Goal: Transaction & Acquisition: Purchase product/service

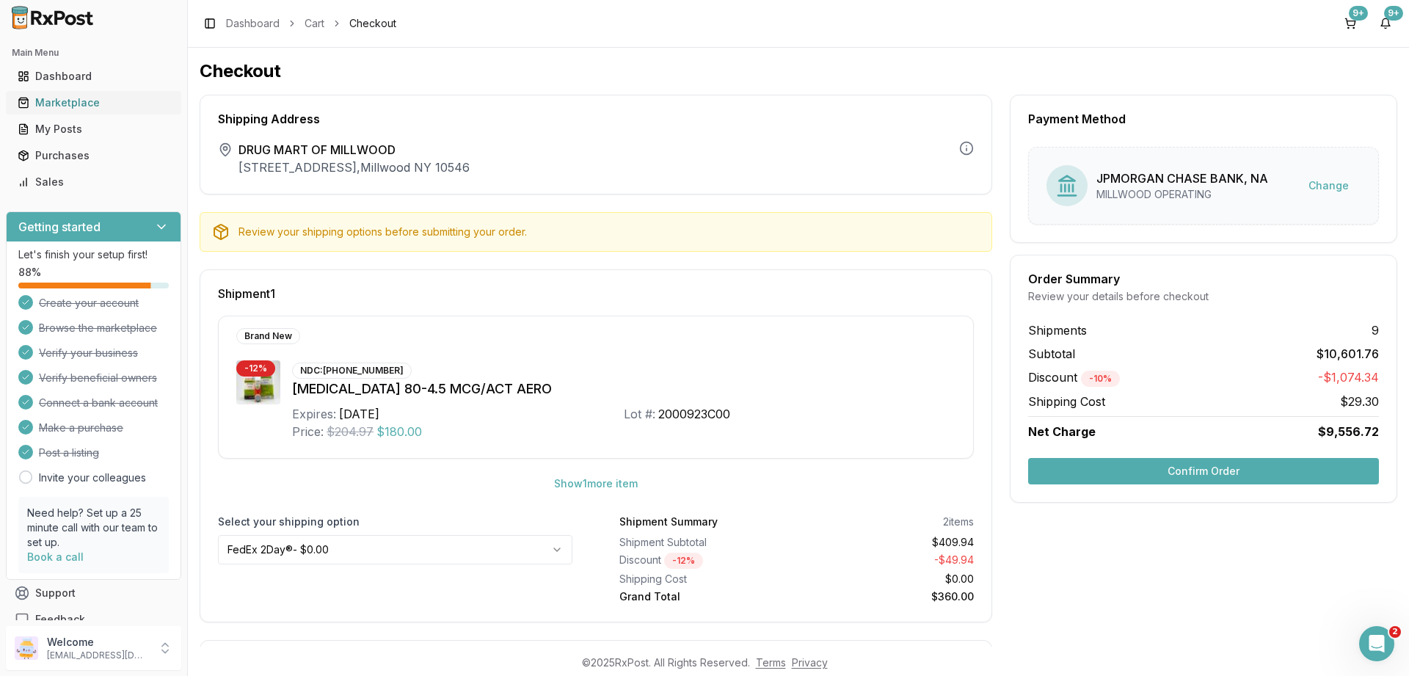
click at [73, 105] on div "Marketplace" at bounding box center [94, 102] width 152 height 15
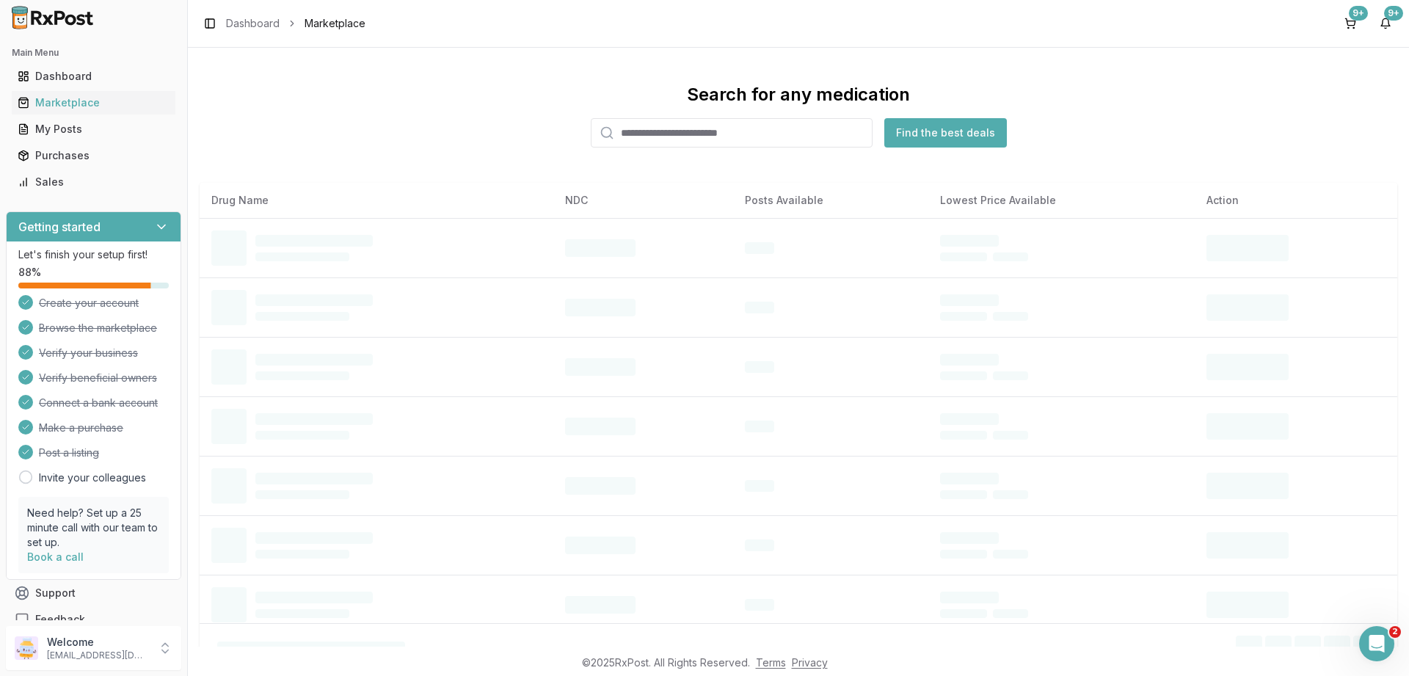
click at [664, 133] on input "search" at bounding box center [732, 132] width 282 height 29
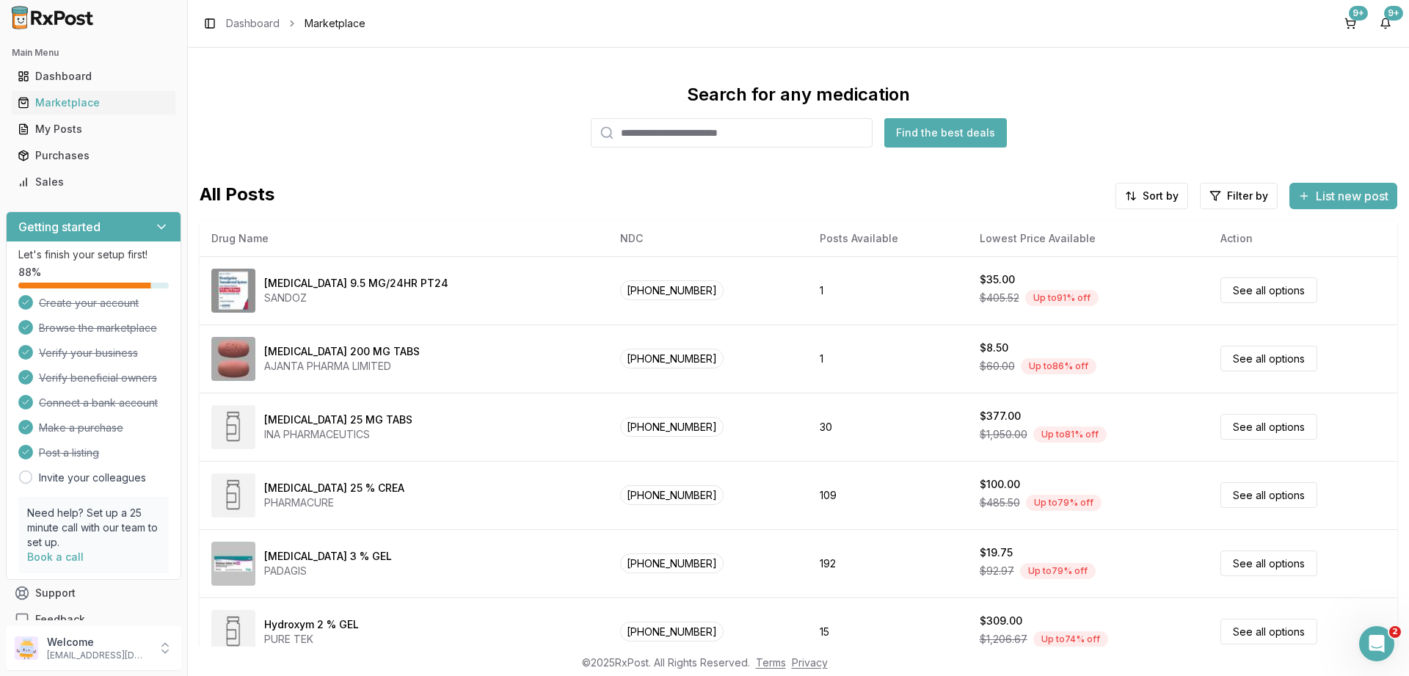
paste input "**********"
type input "**********"
click at [925, 128] on button "Find the best deals" at bounding box center [945, 132] width 123 height 29
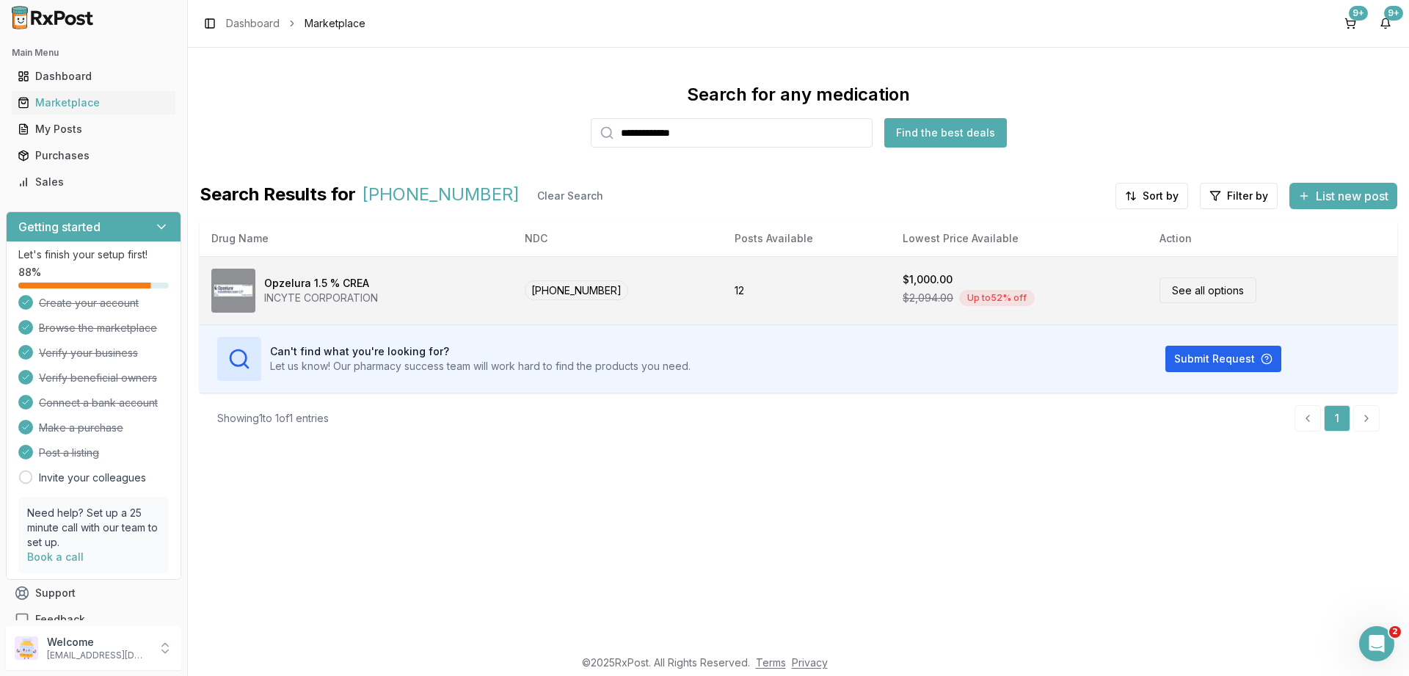
click at [1204, 288] on link "See all options" at bounding box center [1208, 290] width 97 height 26
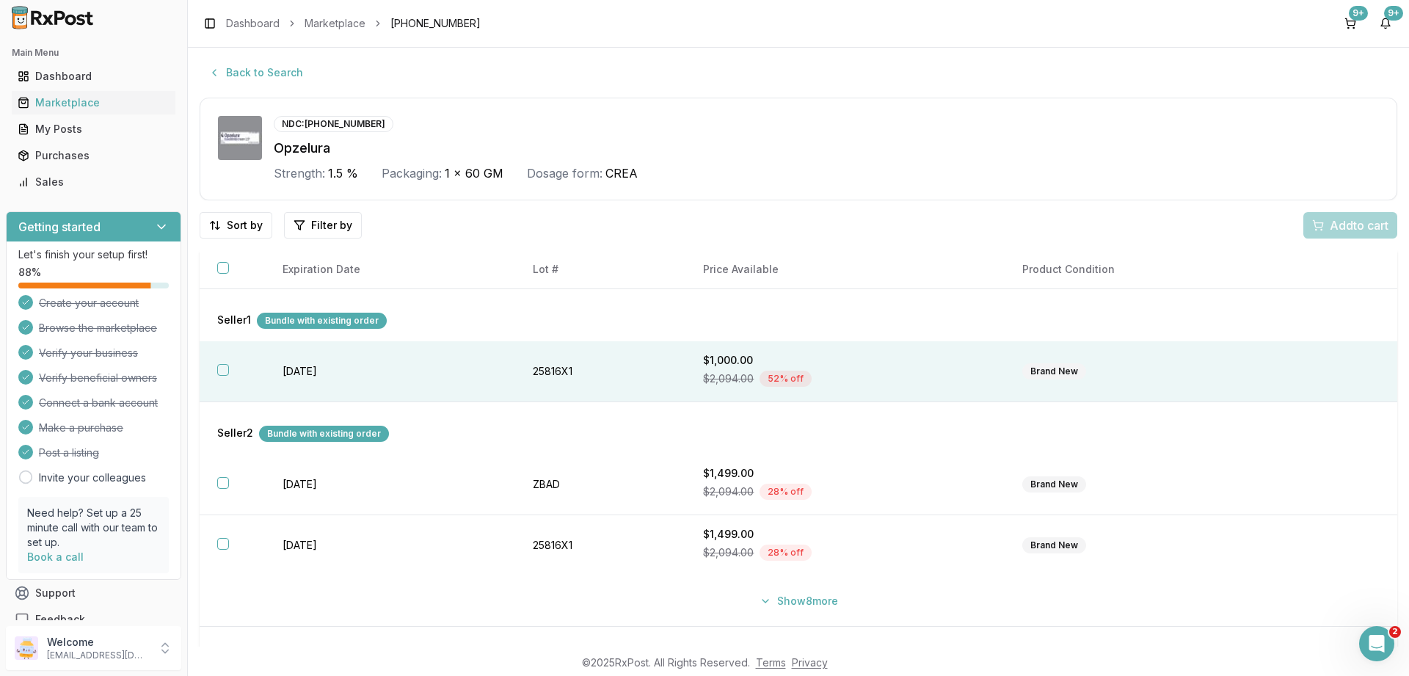
click at [225, 362] on th at bounding box center [232, 371] width 65 height 61
click at [1337, 226] on span "Add 1 to cart" at bounding box center [1357, 226] width 64 height 18
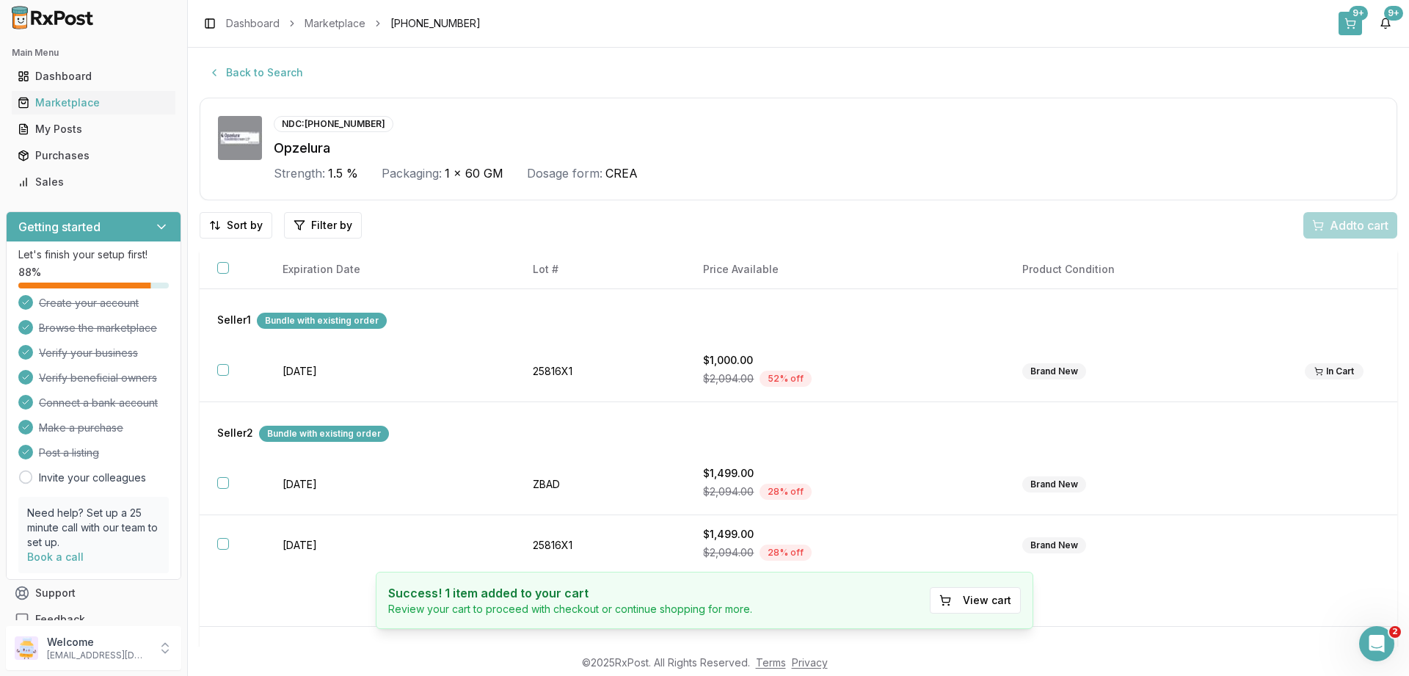
click at [1349, 17] on button "9+" at bounding box center [1350, 23] width 23 height 23
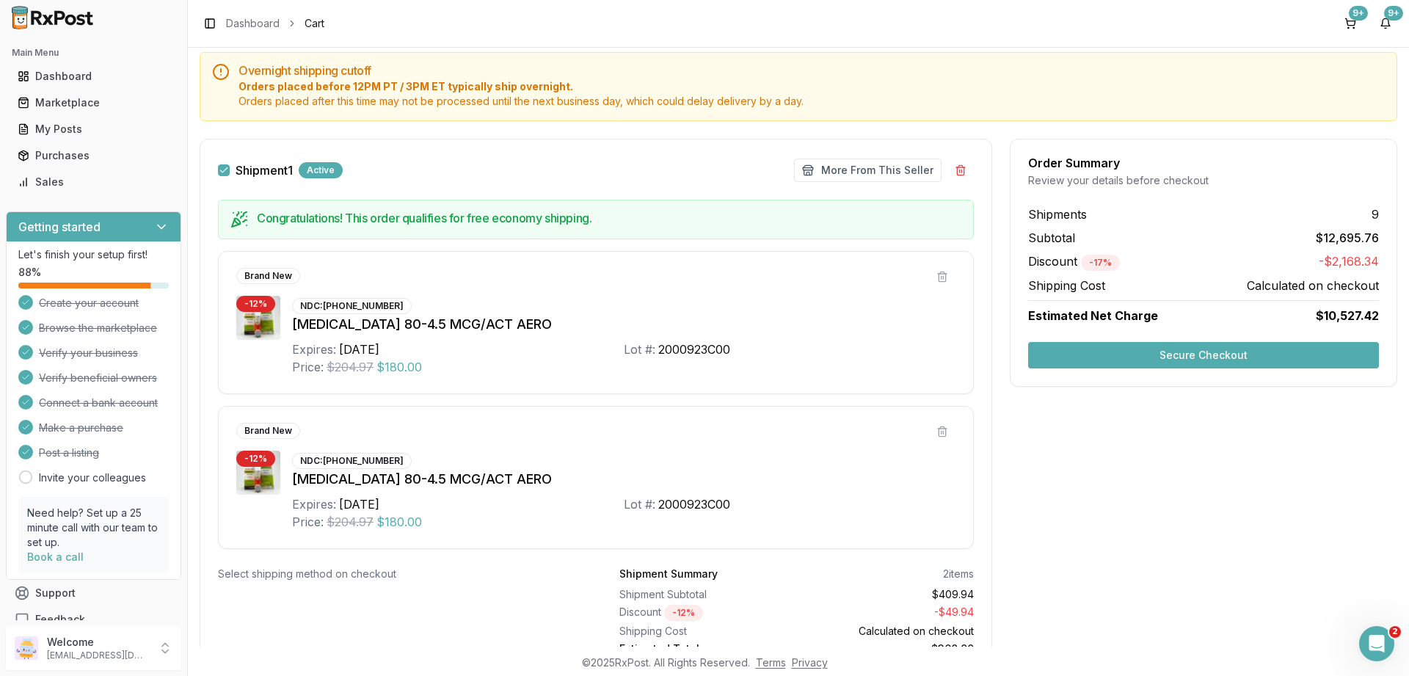
scroll to position [440, 0]
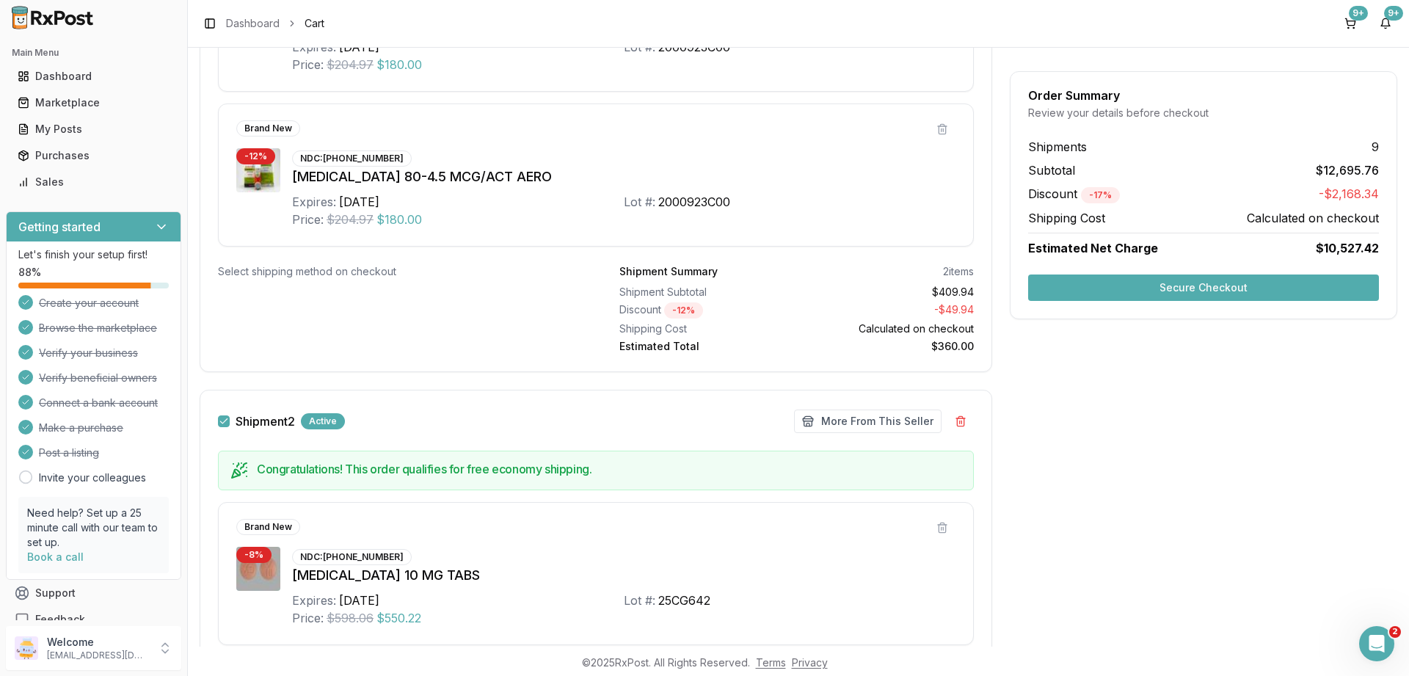
click at [1220, 291] on button "Secure Checkout" at bounding box center [1203, 288] width 351 height 26
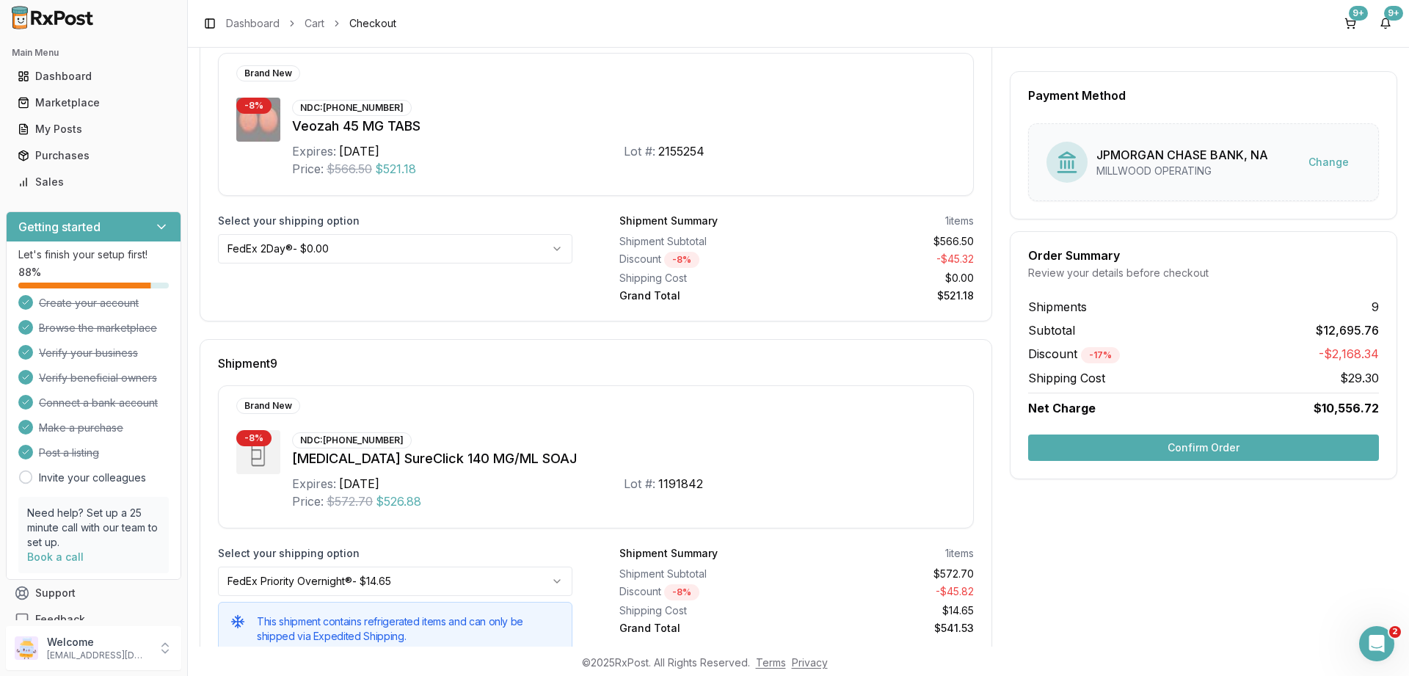
scroll to position [2894, 0]
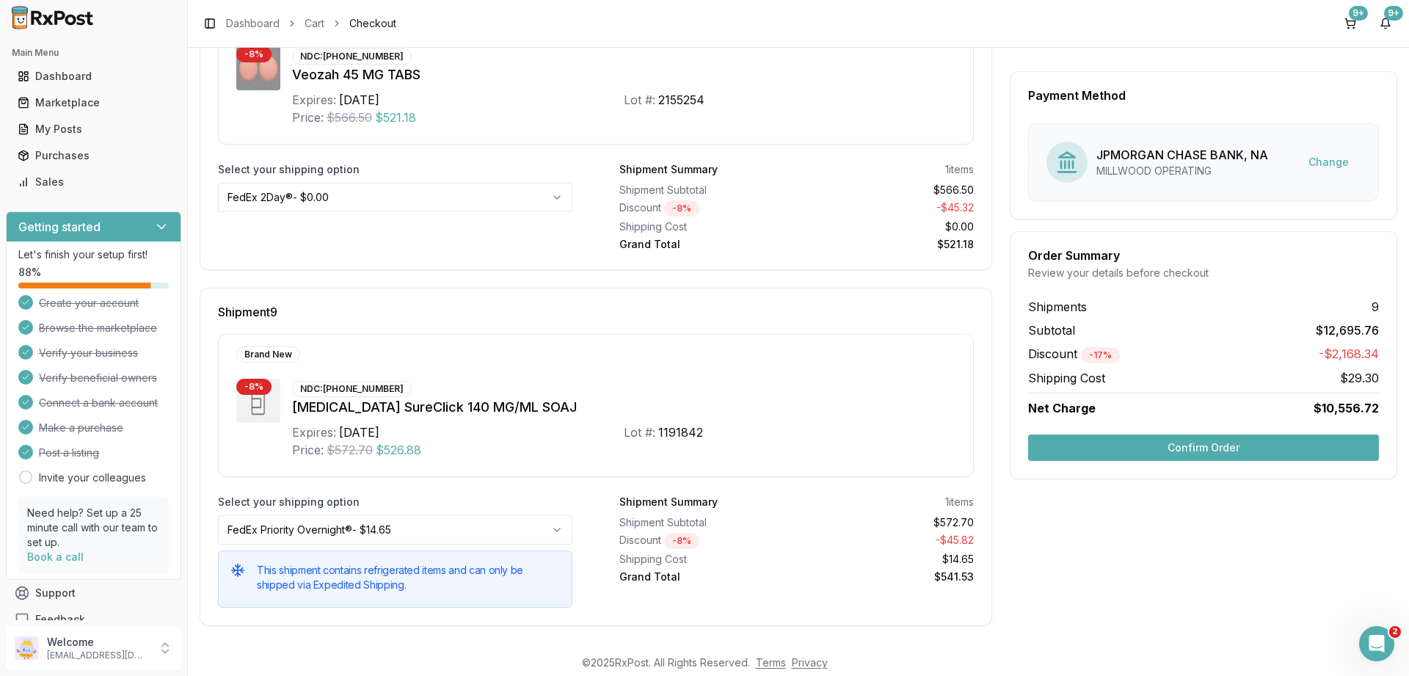
click at [1207, 446] on button "Confirm Order" at bounding box center [1203, 448] width 351 height 26
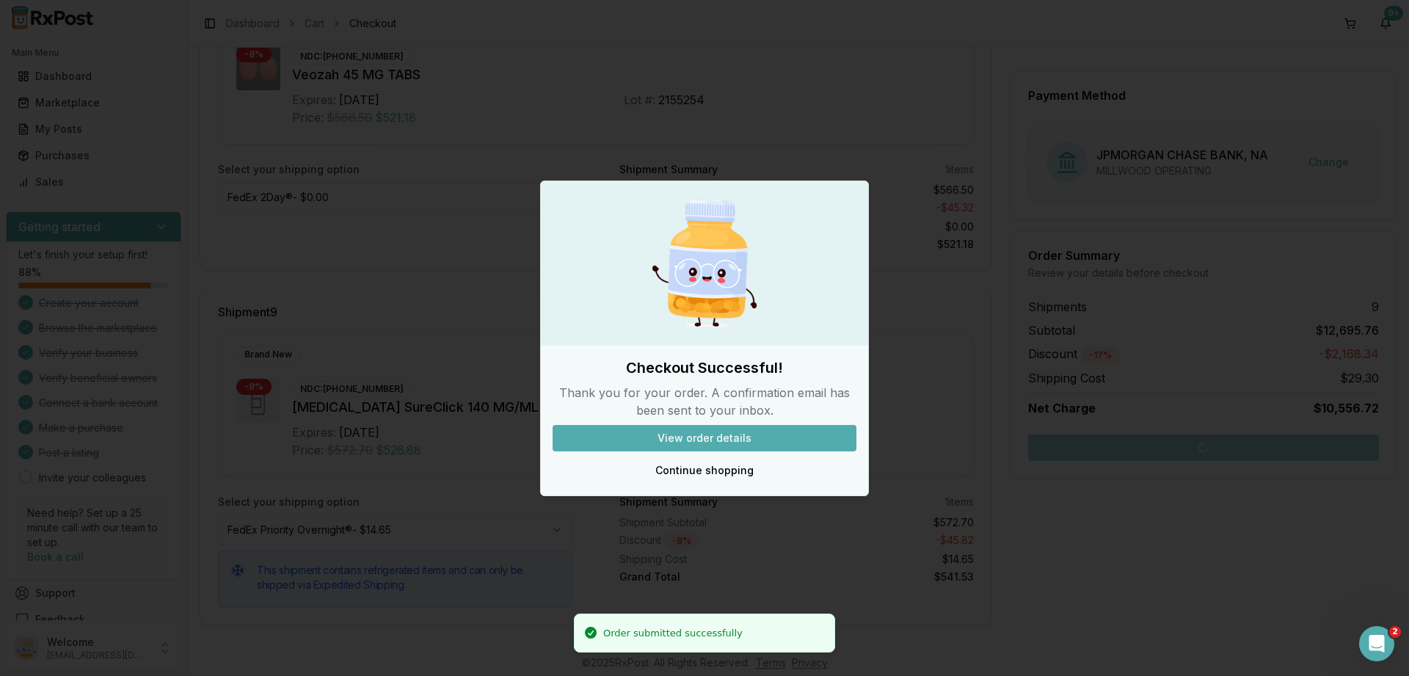
click at [713, 438] on button "View order details" at bounding box center [705, 438] width 304 height 26
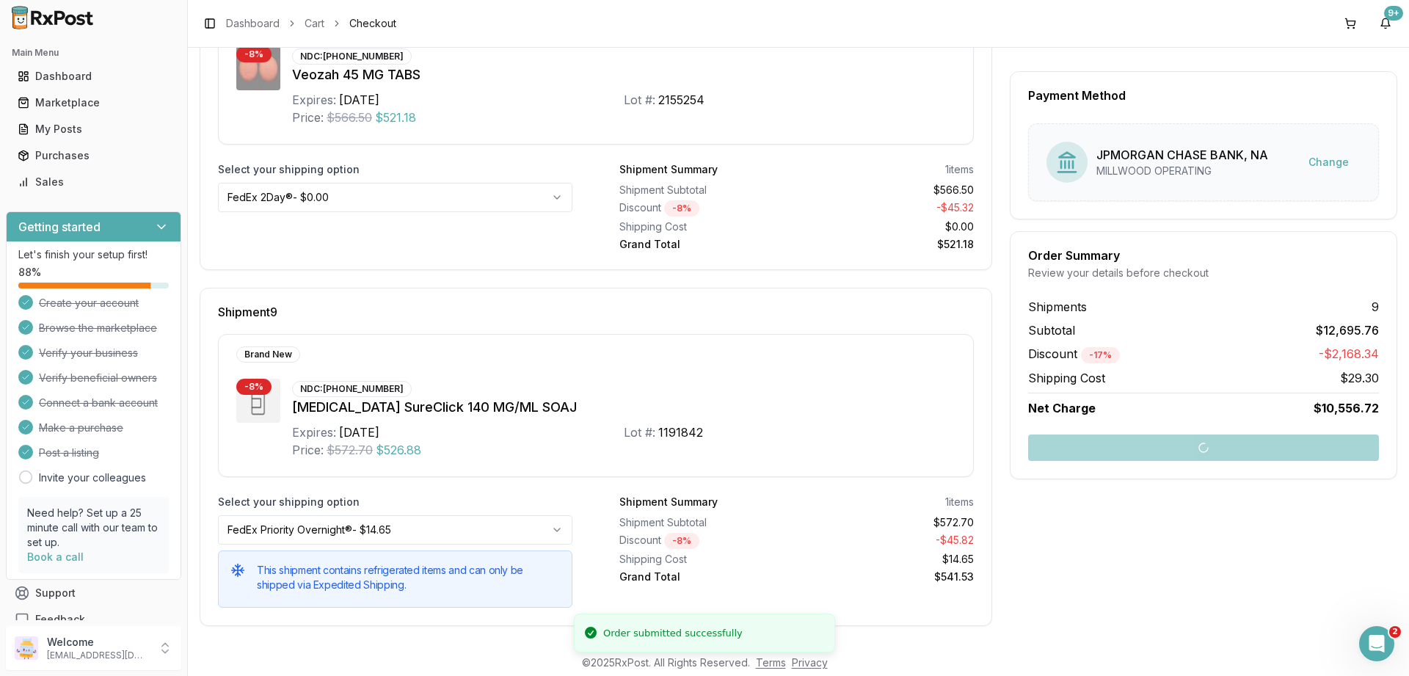
scroll to position [53, 0]
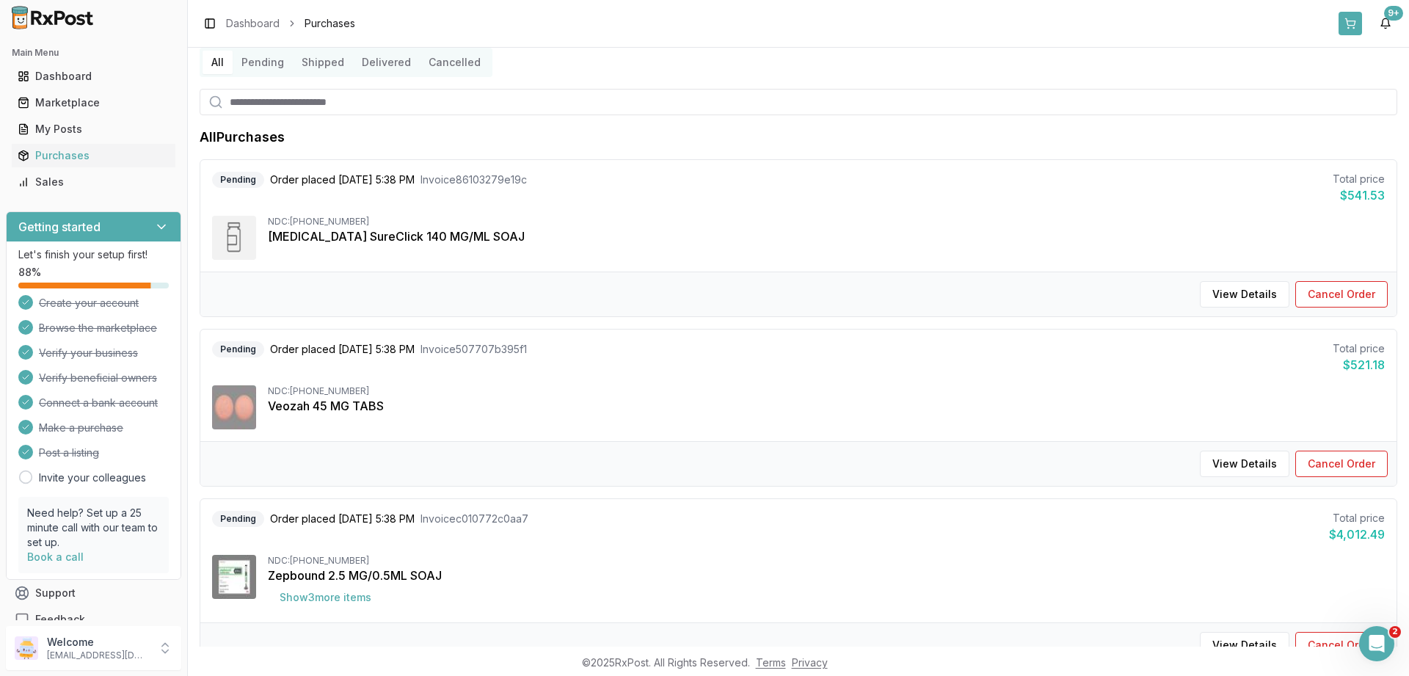
click at [1345, 22] on button at bounding box center [1350, 23] width 23 height 23
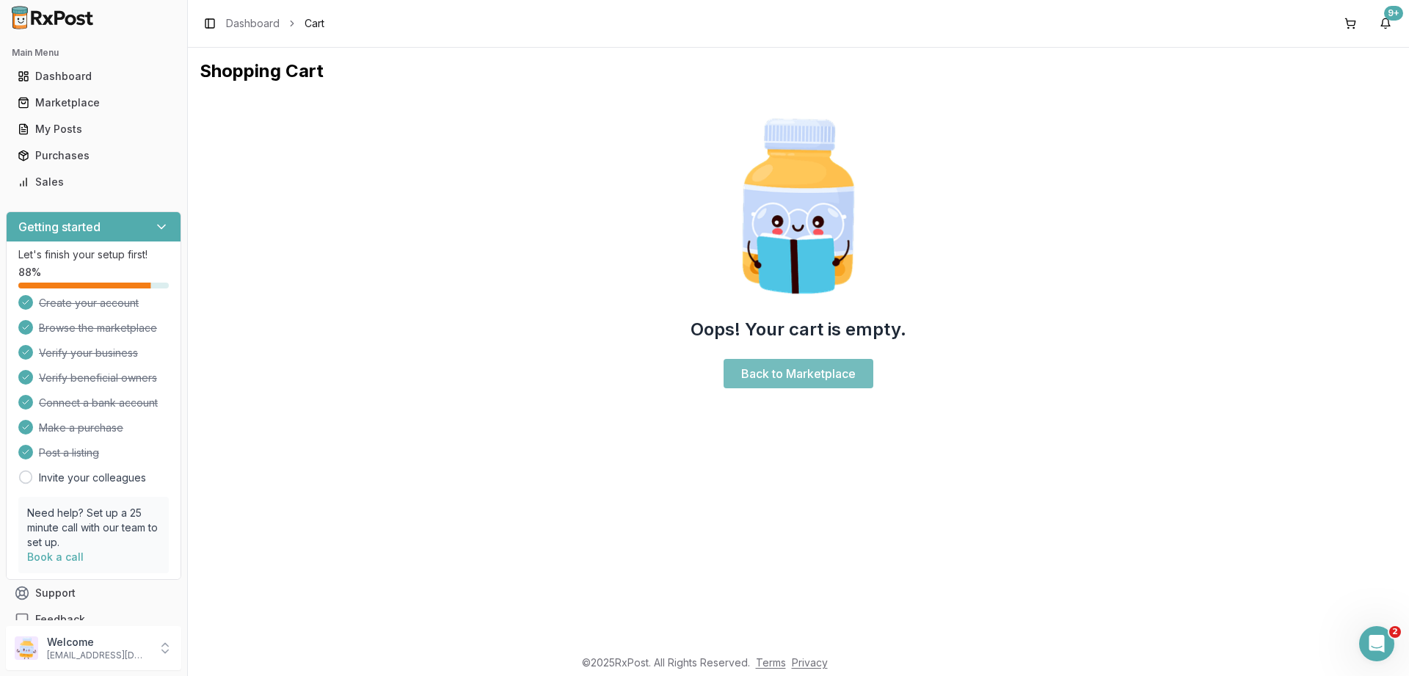
click at [780, 374] on link "Back to Marketplace" at bounding box center [799, 373] width 150 height 29
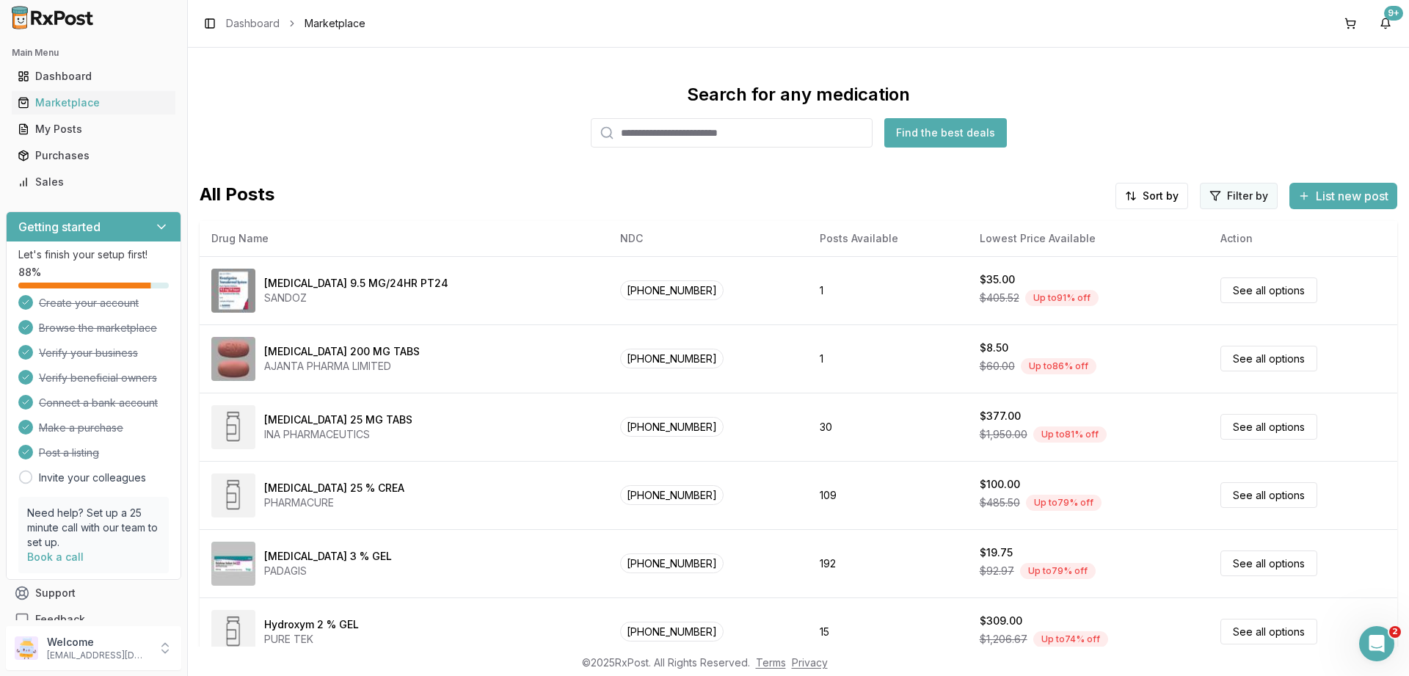
click at [1231, 193] on html "Main Menu Dashboard Marketplace My Posts Purchases Sales Getting started Let's …" at bounding box center [704, 338] width 1409 height 676
click at [1075, 228] on button "button" at bounding box center [1072, 228] width 12 height 12
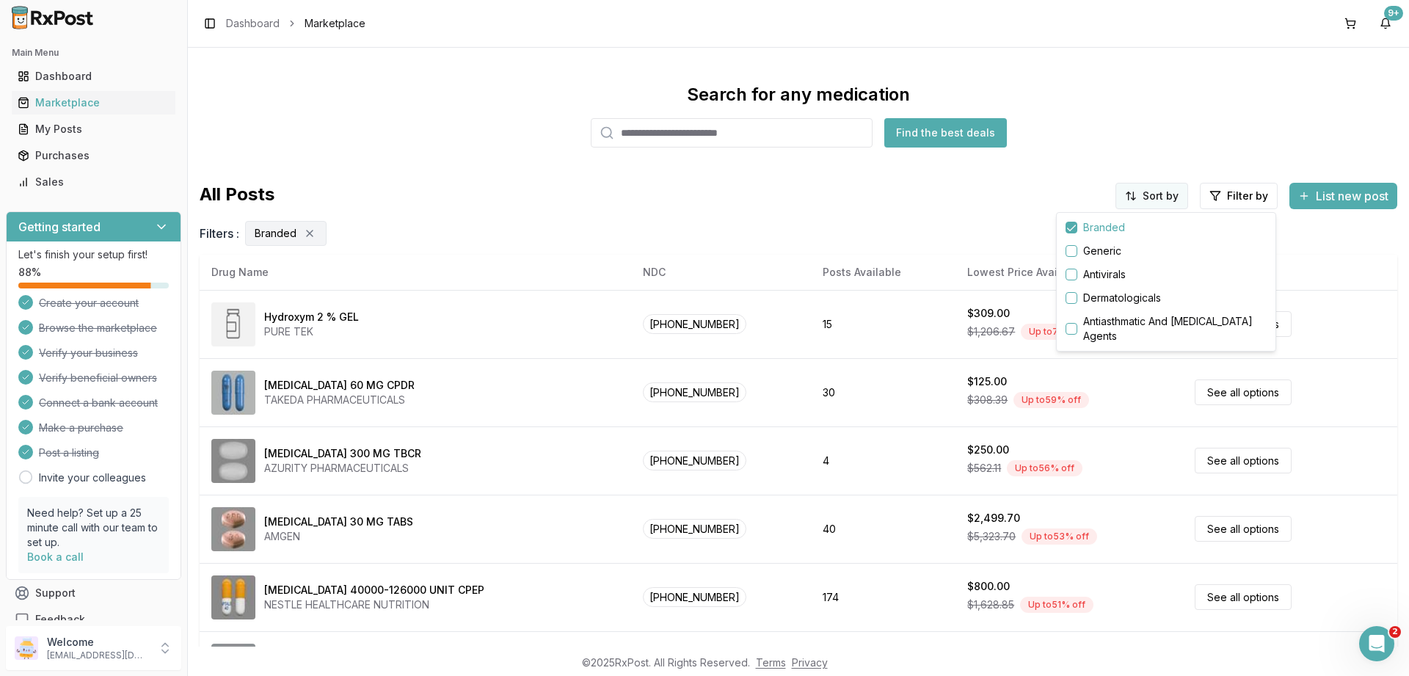
click at [1147, 196] on html "Main Menu Dashboard Marketplace My Posts Purchases Sales Getting started Let's …" at bounding box center [704, 338] width 1409 height 676
click at [1077, 227] on div "Drug Name" at bounding box center [1114, 227] width 139 height 23
